Goal: Task Accomplishment & Management: Manage account settings

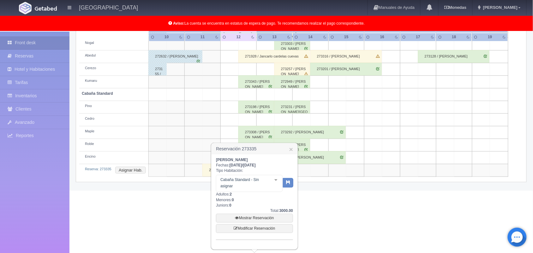
scroll to position [163, 0]
click at [261, 220] on link "Mostrar Reservación" at bounding box center [254, 218] width 77 height 9
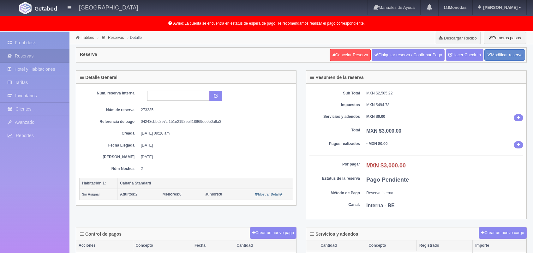
select select "2"
click at [499, 53] on link "Modificar reserva" at bounding box center [504, 55] width 41 height 12
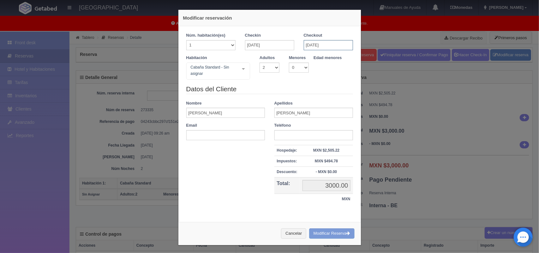
click at [314, 46] on input "[DATE]" at bounding box center [328, 45] width 49 height 10
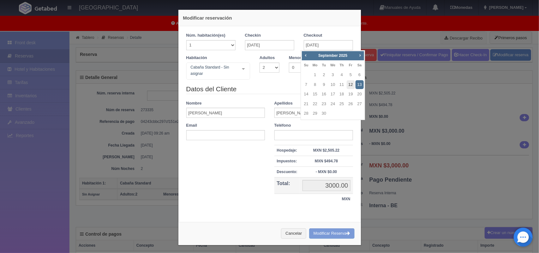
click at [351, 85] on link "12" at bounding box center [351, 84] width 8 height 9
type input "[DATE]"
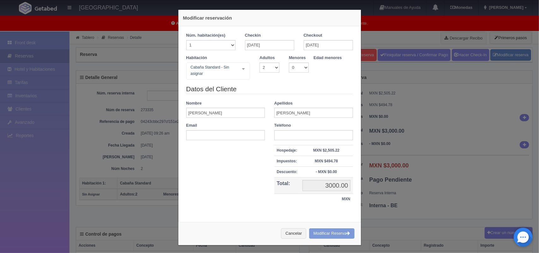
checkbox input "false"
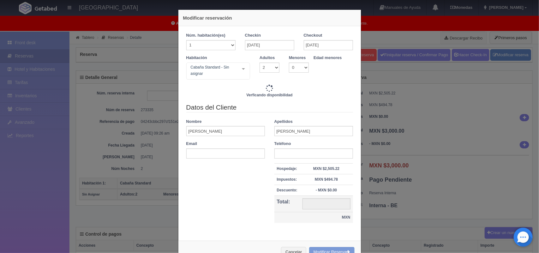
type input "1300.00"
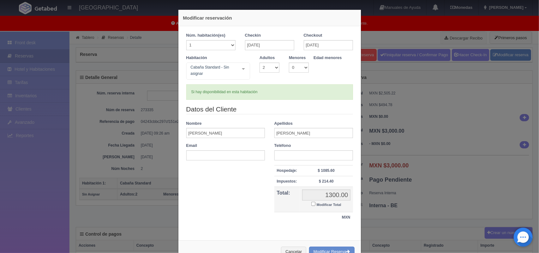
click at [311, 205] on input "Modificar Total" at bounding box center [313, 204] width 4 height 4
checkbox input "true"
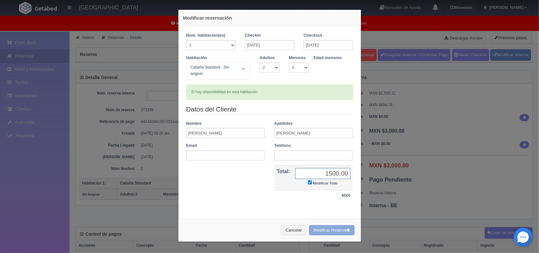
type input "1500.00"
click at [319, 232] on button "Modificar Reserva" at bounding box center [331, 230] width 45 height 10
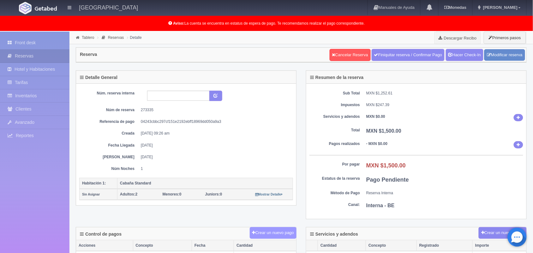
click at [271, 237] on button "Crear un nuevo pago" at bounding box center [273, 233] width 47 height 12
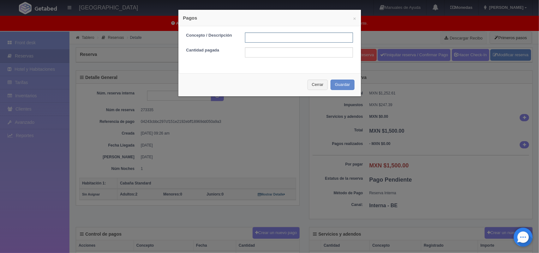
click at [258, 40] on input "text" at bounding box center [299, 38] width 108 height 10
type input "H"
type input "t"
type input "efectivo 12/09/2025"
click at [293, 55] on input "text" at bounding box center [299, 52] width 108 height 10
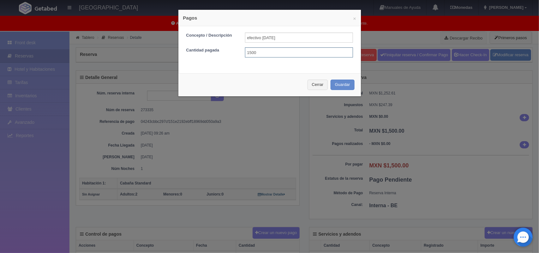
type input "1500.00"
click at [246, 37] on input "efectivo 12/09/2025" at bounding box center [299, 38] width 108 height 10
type input "Efectivo 12/09/2025"
click at [334, 84] on button "Guardar" at bounding box center [343, 85] width 24 height 10
